Goal: Book appointment/travel/reservation

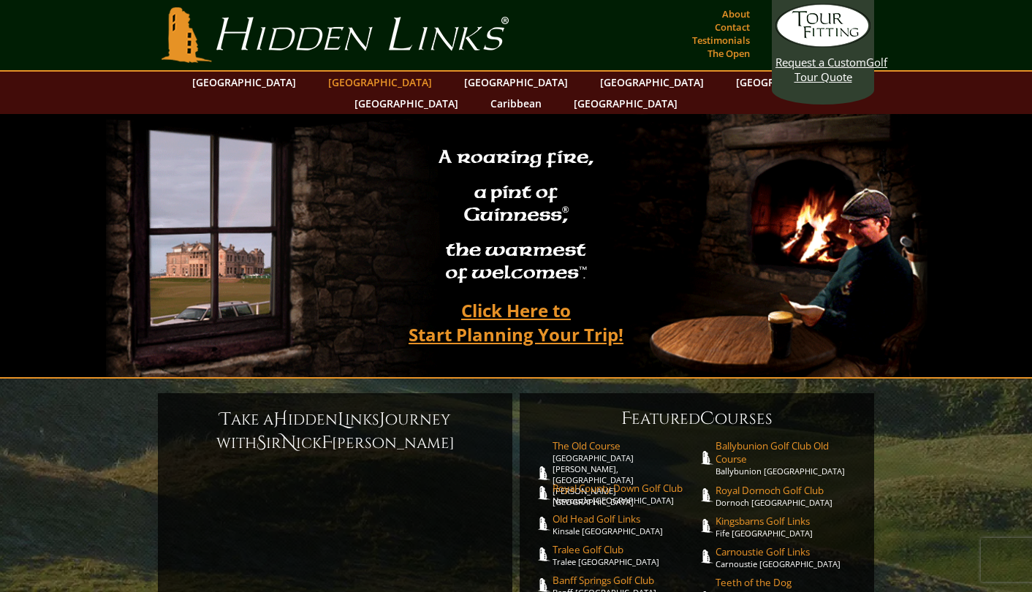
click at [349, 80] on link "[GEOGRAPHIC_DATA]" at bounding box center [380, 82] width 118 height 21
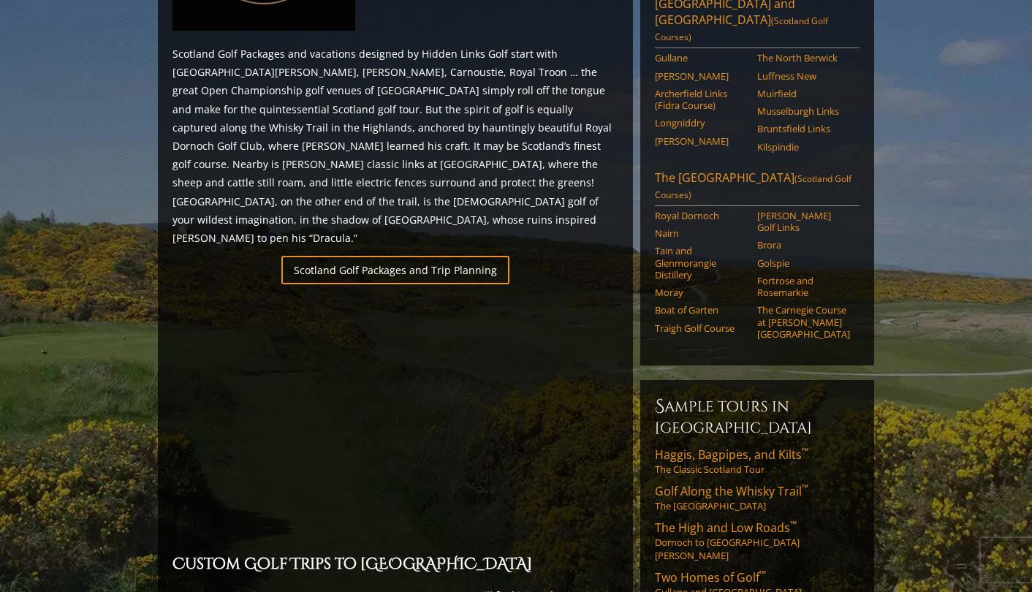
scroll to position [847, 0]
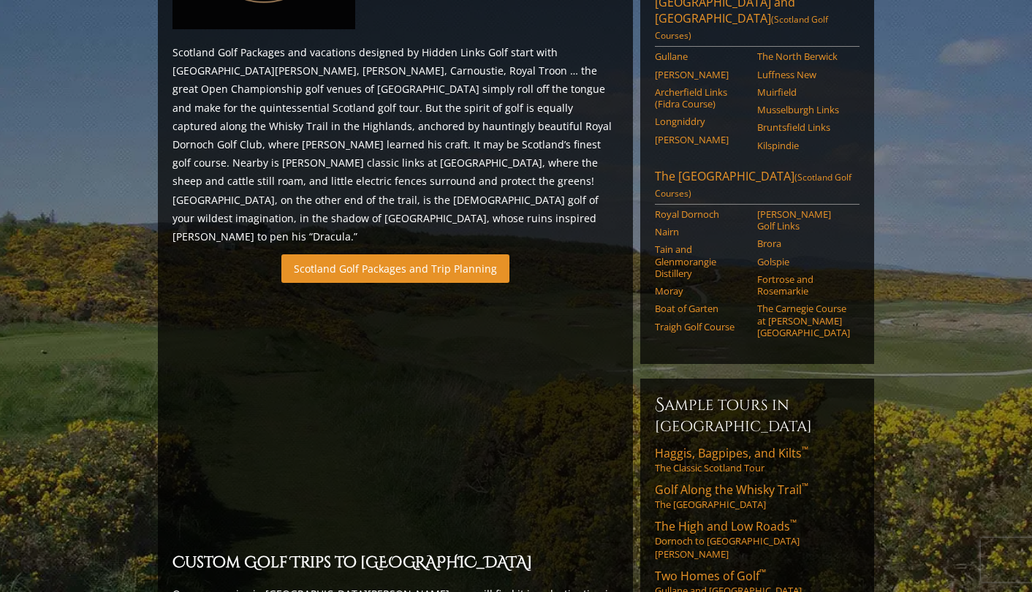
click at [390, 254] on link "Scotland Golf Packages and Trip Planning" at bounding box center [395, 268] width 228 height 29
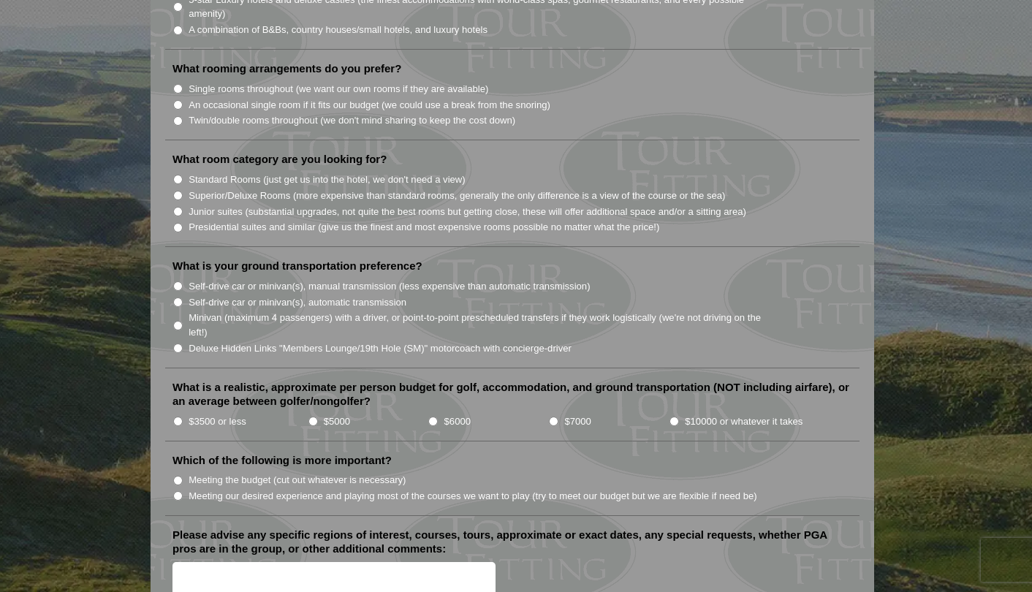
scroll to position [1355, 0]
